Goal: Task Accomplishment & Management: Complete application form

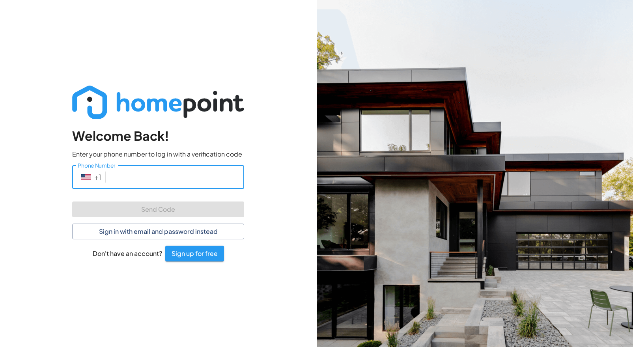
click at [161, 177] on input "Phone Number" at bounding box center [176, 176] width 135 height 23
type input "[PHONE_NUMBER]"
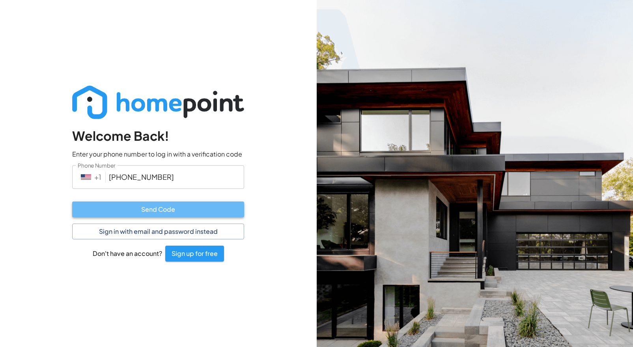
click at [166, 211] on button "Send Code" at bounding box center [158, 210] width 172 height 16
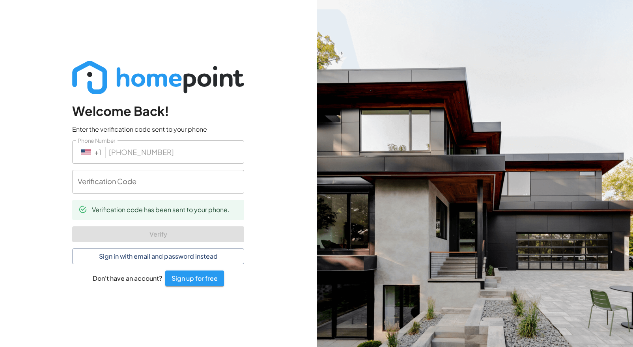
click at [163, 178] on input "Verification Code" at bounding box center [158, 181] width 172 height 23
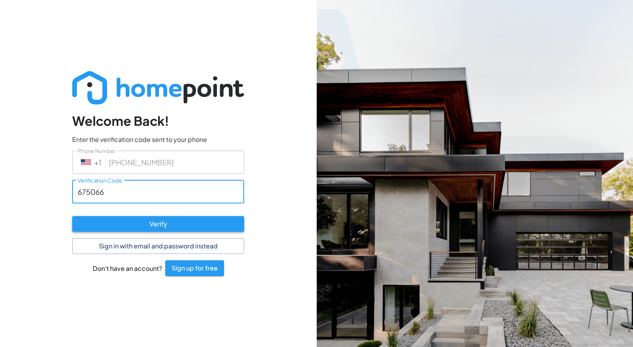
type input "675066"
click at [127, 220] on button "Verify" at bounding box center [158, 224] width 172 height 16
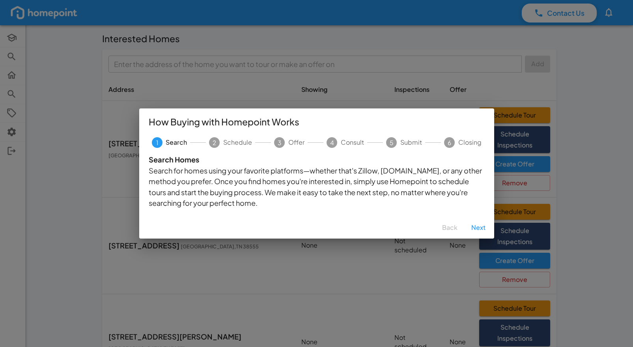
click at [618, 177] on div "How Buying with Homepoint Works 1 Search 2 Schedule 3 Offer 4 Consult 5 Submit …" at bounding box center [316, 173] width 633 height 347
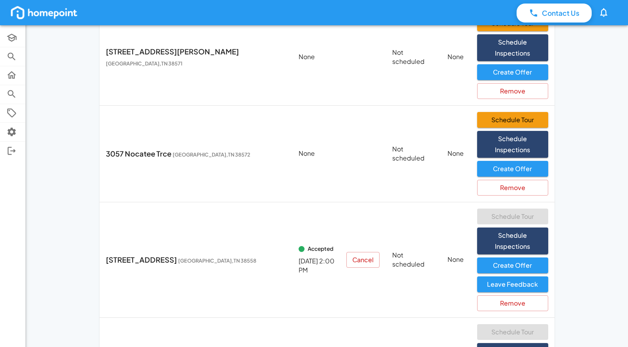
scroll to position [291, 0]
